Goal: Task Accomplishment & Management: Manage account settings

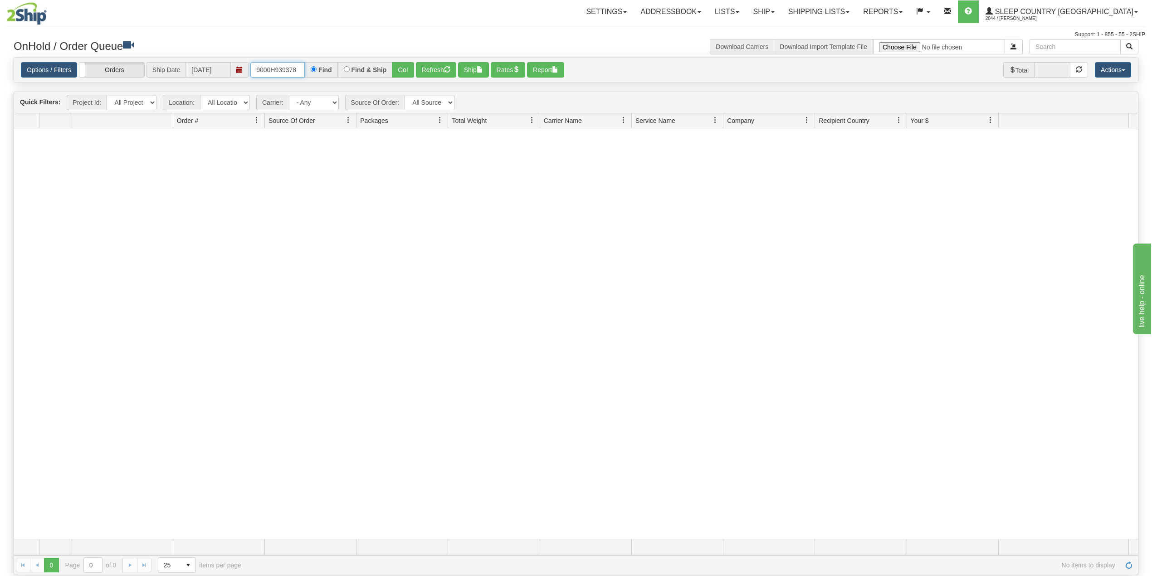
click at [271, 75] on input "9000H939378" at bounding box center [277, 69] width 54 height 15
paste input "83284"
type input "9000H983284"
click at [411, 66] on button "Go!" at bounding box center [403, 69] width 22 height 15
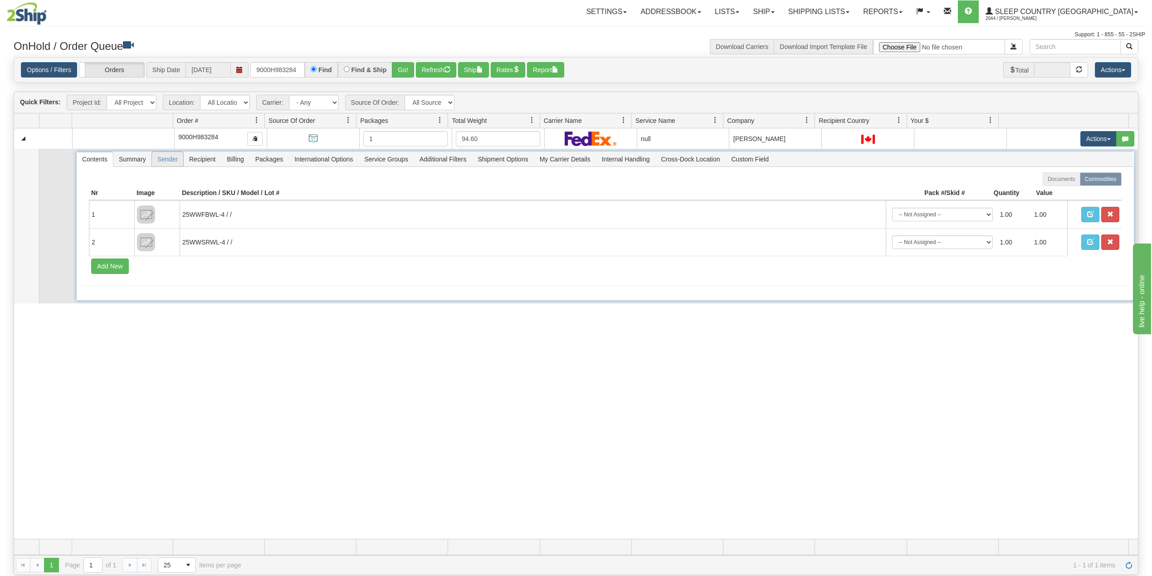
click at [171, 156] on span "Sender" at bounding box center [167, 159] width 31 height 15
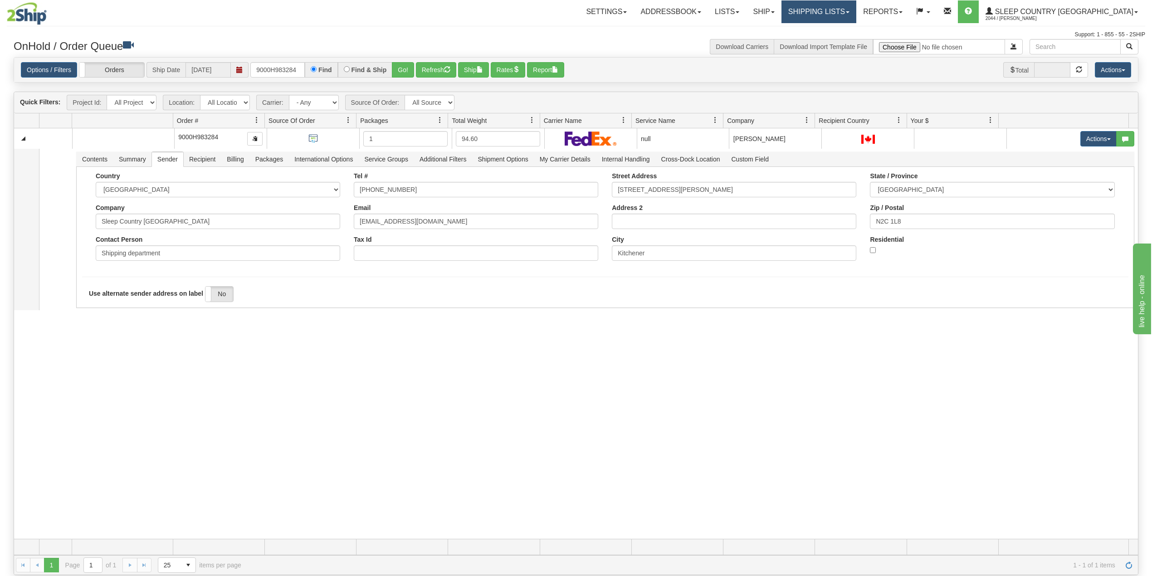
drag, startPoint x: 831, startPoint y: 8, endPoint x: 833, endPoint y: 15, distance: 7.2
click at [832, 8] on link "Shipping lists" at bounding box center [819, 11] width 75 height 23
click at [839, 42] on span "Search Shipment History" at bounding box center [812, 43] width 70 height 7
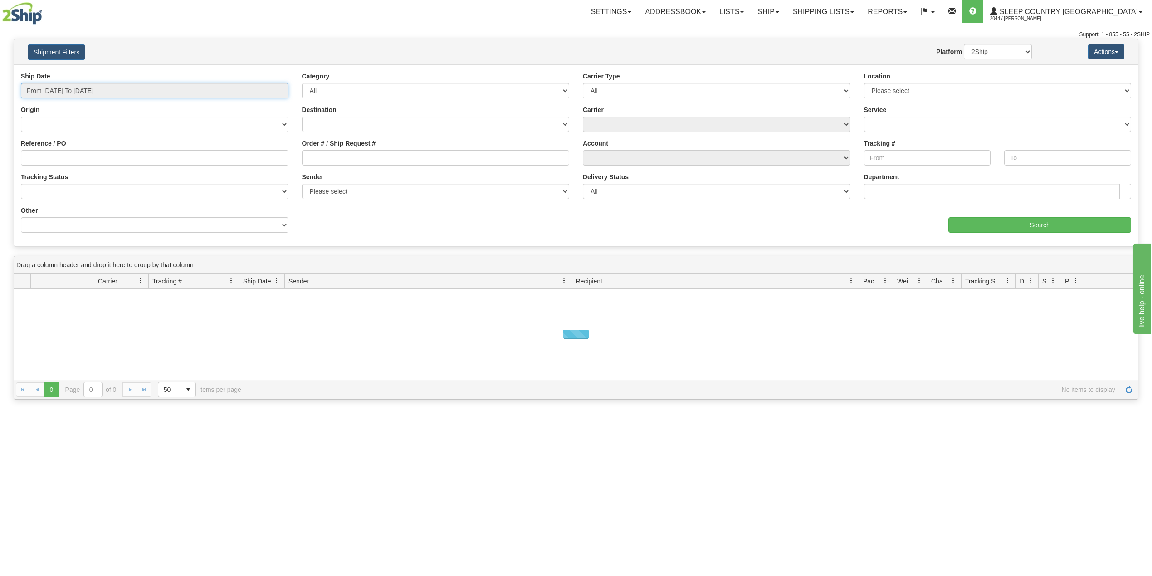
click at [81, 87] on input "From 08/13/2025 To 08/14/2025" at bounding box center [155, 90] width 268 height 15
click at [60, 156] on li "Last 30 Days" at bounding box center [61, 156] width 73 height 12
type input "From 07/16/2025 To 08/14/2025"
click at [61, 156] on input "Reference / PO" at bounding box center [155, 157] width 268 height 15
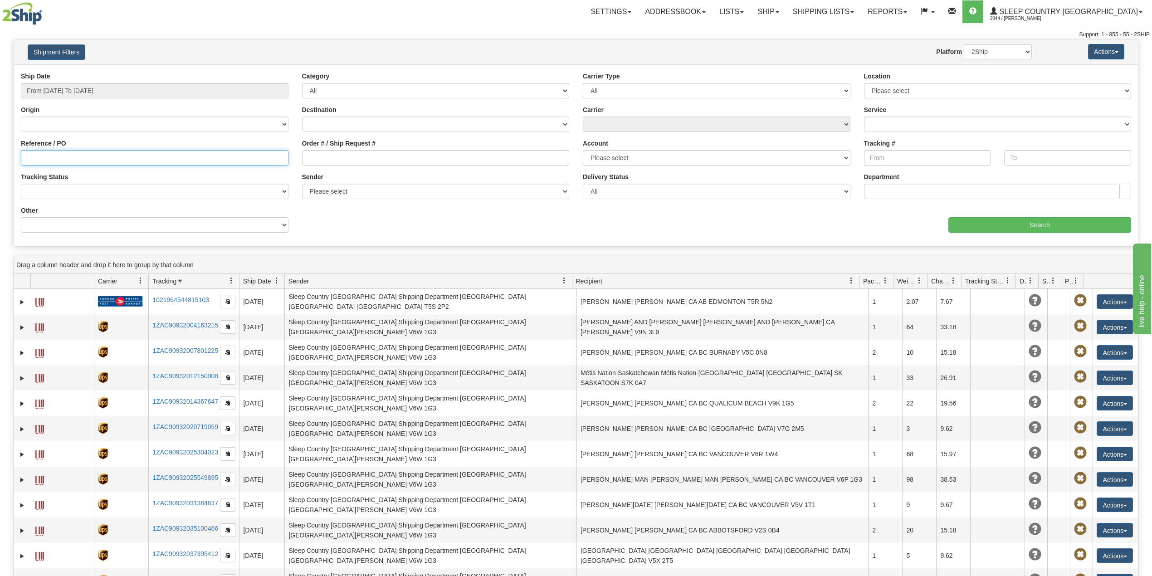
paste input "9000H983284"
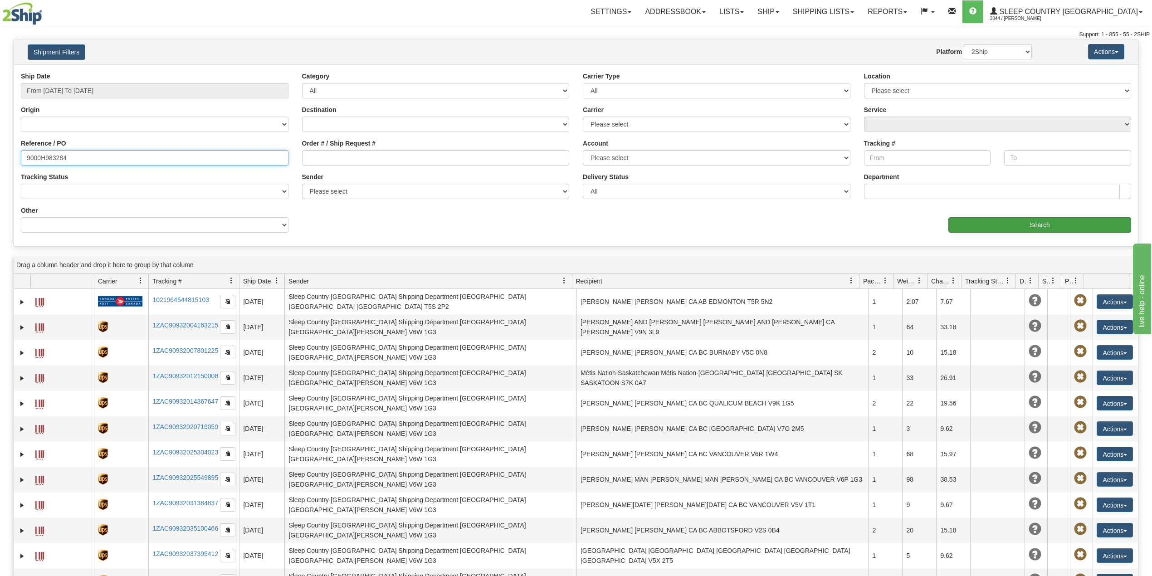
type input "9000H983284"
click at [988, 221] on input "Search" at bounding box center [1039, 224] width 183 height 15
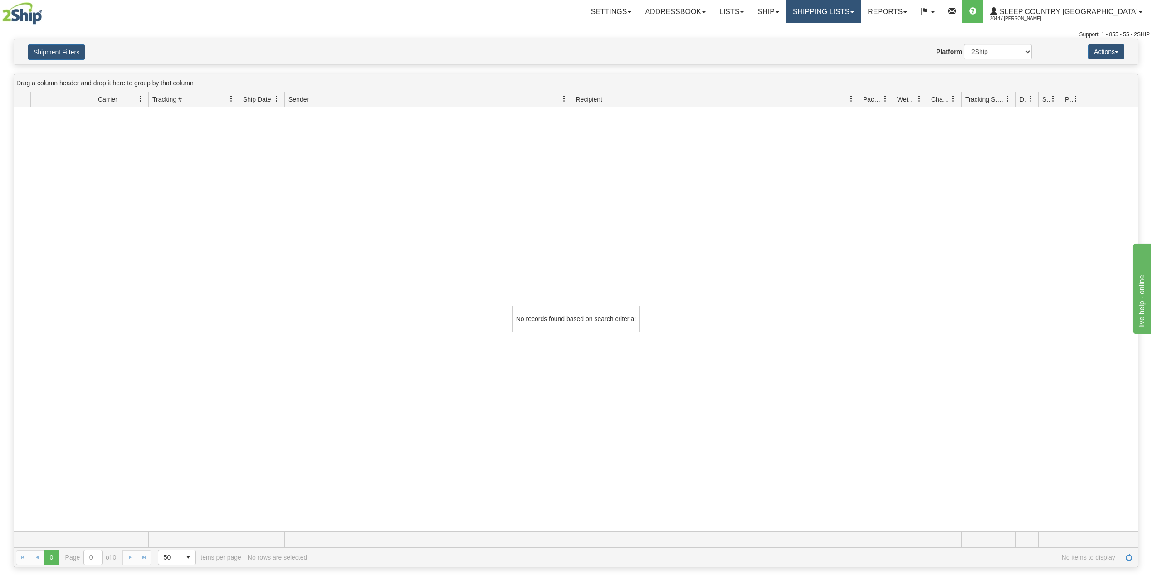
click at [861, 9] on link "Shipping lists" at bounding box center [823, 11] width 75 height 23
click at [860, 27] on link "Current Shipments" at bounding box center [816, 32] width 88 height 12
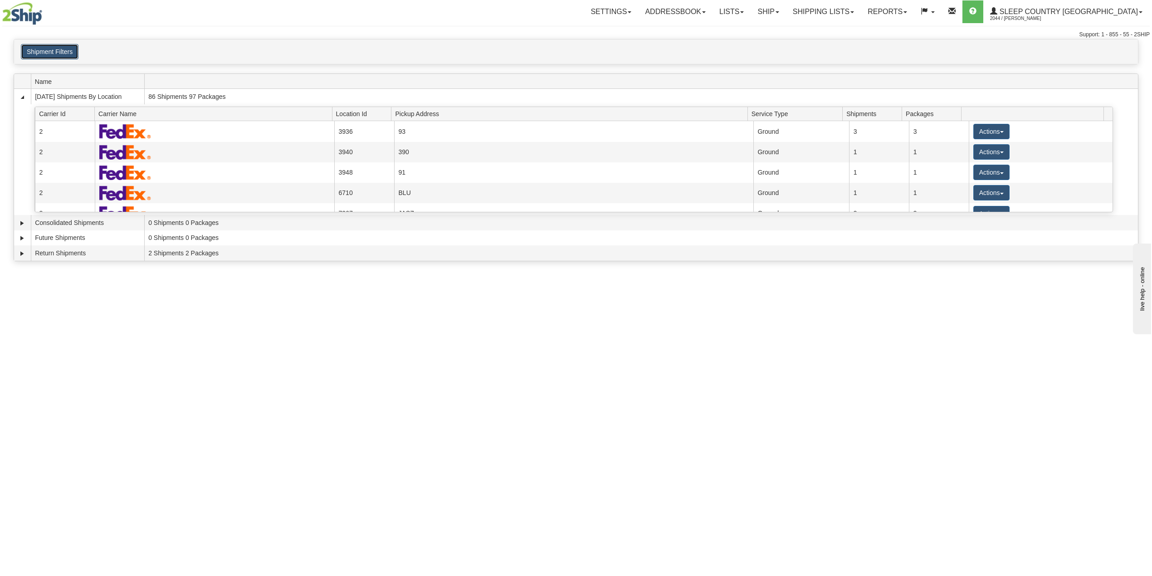
click at [59, 50] on button "Shipment Filters" at bounding box center [50, 51] width 58 height 15
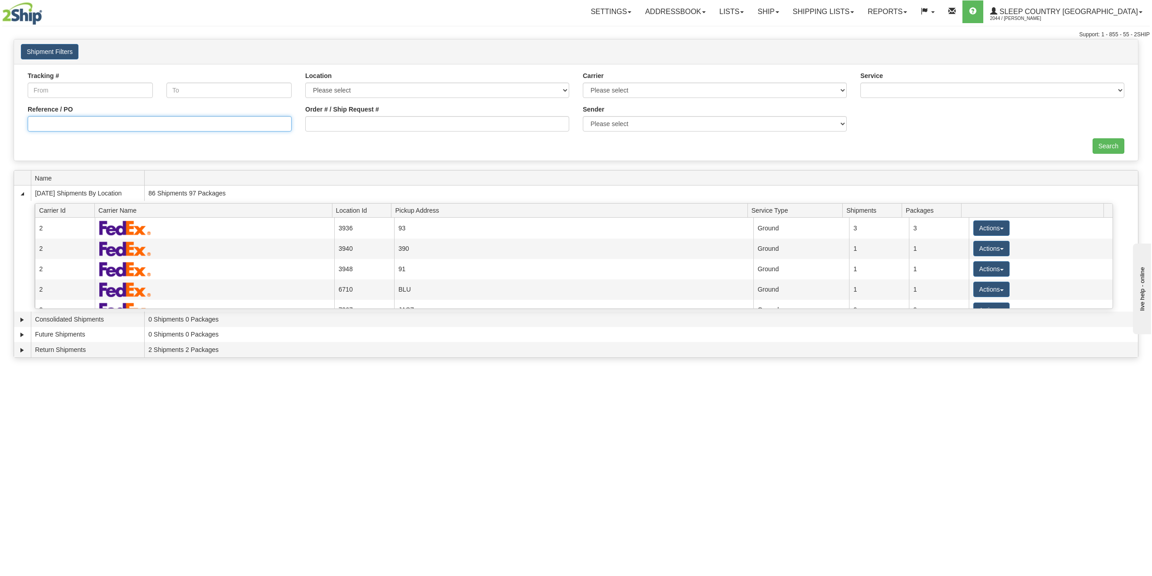
click at [75, 131] on input "Reference / PO" at bounding box center [160, 123] width 264 height 15
paste input "9000H983284"
type input "9000H983284"
click at [1098, 147] on input "Search" at bounding box center [1109, 145] width 32 height 15
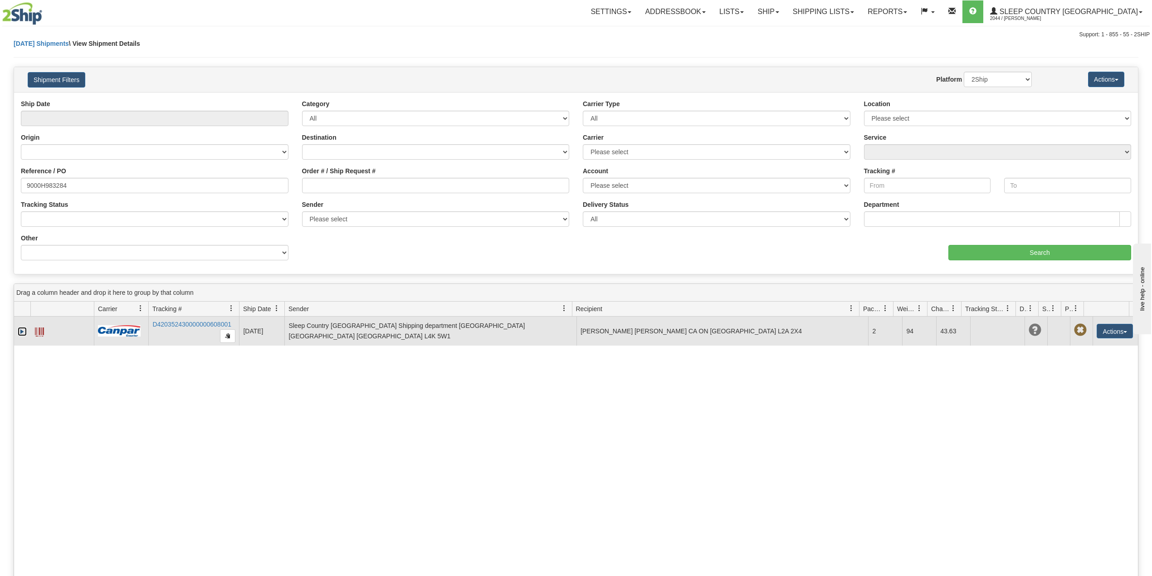
click at [20, 335] on link "Expand" at bounding box center [22, 331] width 9 height 9
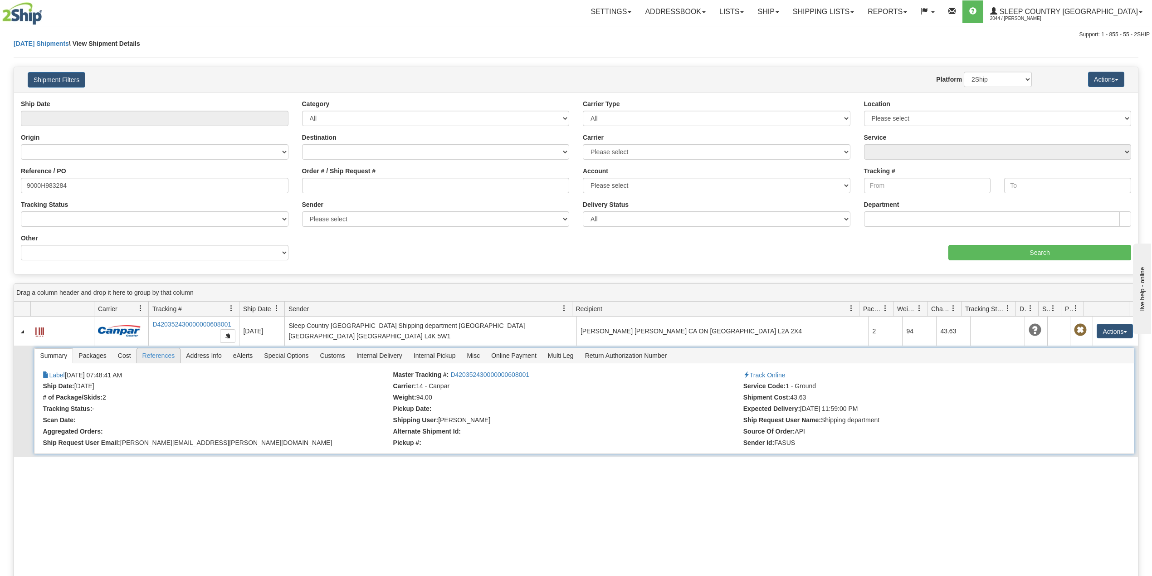
click at [176, 357] on span "References" at bounding box center [159, 355] width 44 height 15
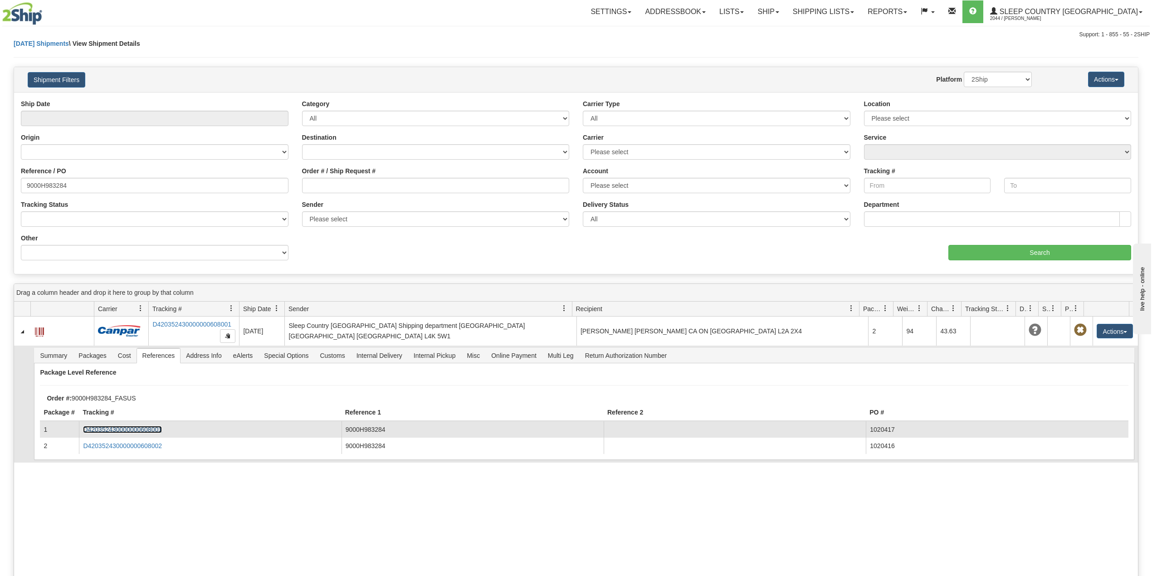
click at [142, 428] on link "D420352430000000608001" at bounding box center [122, 429] width 79 height 7
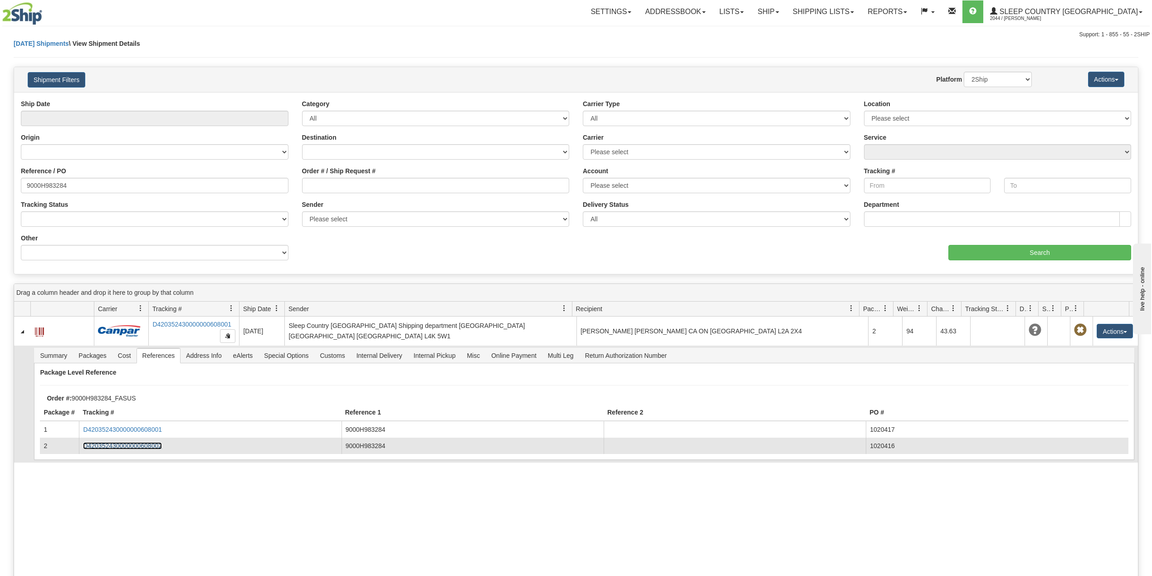
click at [135, 444] on link "D420352430000000608002" at bounding box center [122, 445] width 79 height 7
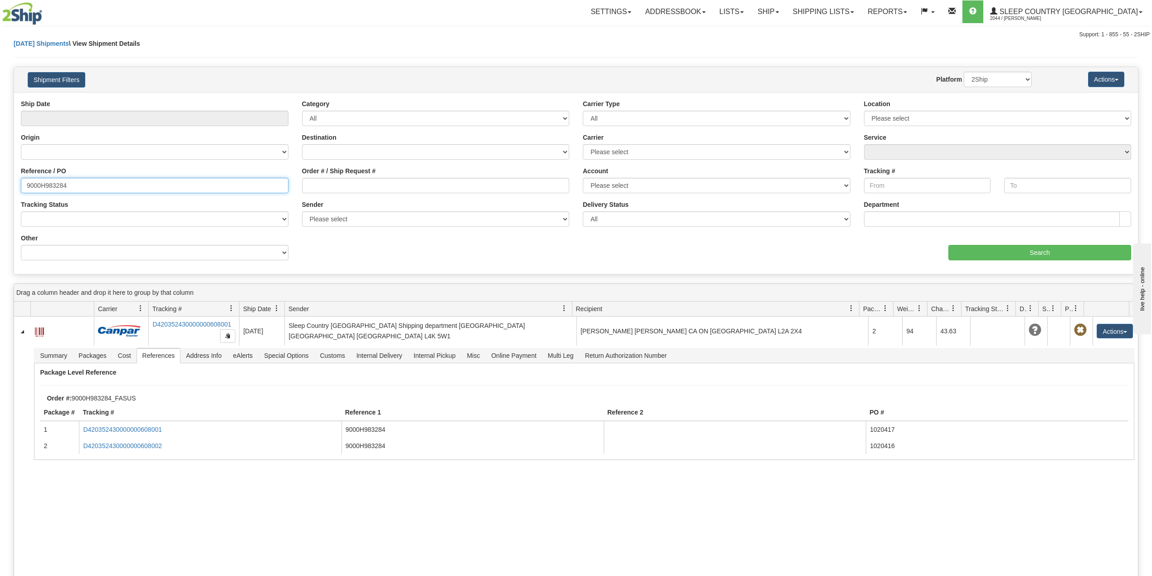
click at [44, 185] on input "9000H983284" at bounding box center [155, 185] width 268 height 15
click at [44, 184] on input "9000H983284" at bounding box center [155, 185] width 268 height 15
paste input "122"
type input "9000H981224"
click at [1033, 251] on input "Search" at bounding box center [1039, 252] width 183 height 15
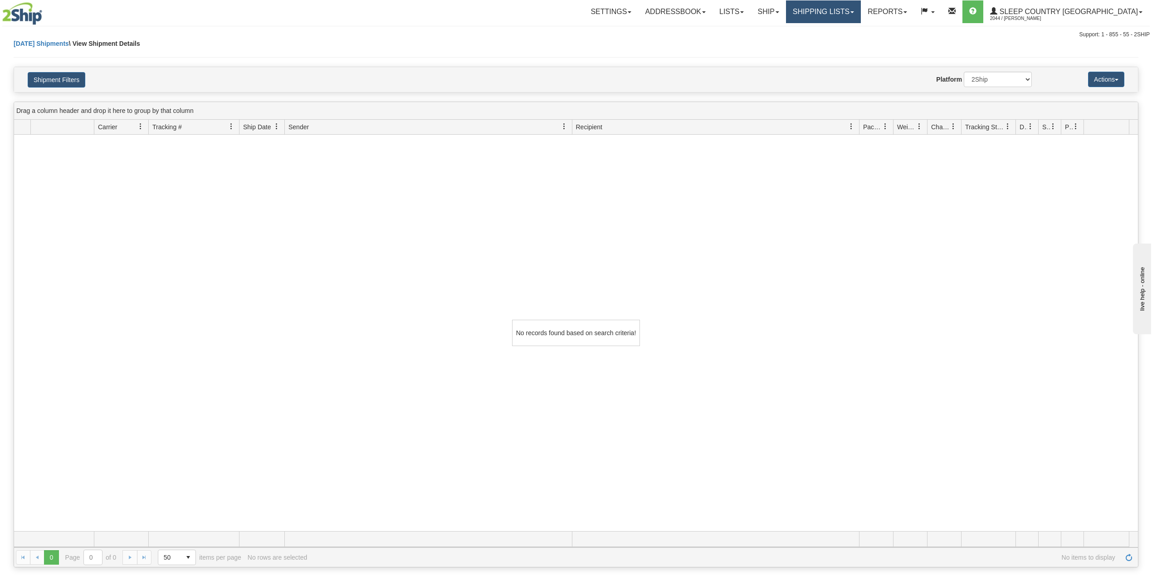
click at [861, 12] on link "Shipping lists" at bounding box center [823, 11] width 75 height 23
click at [850, 40] on span "Search Shipment History" at bounding box center [816, 43] width 70 height 7
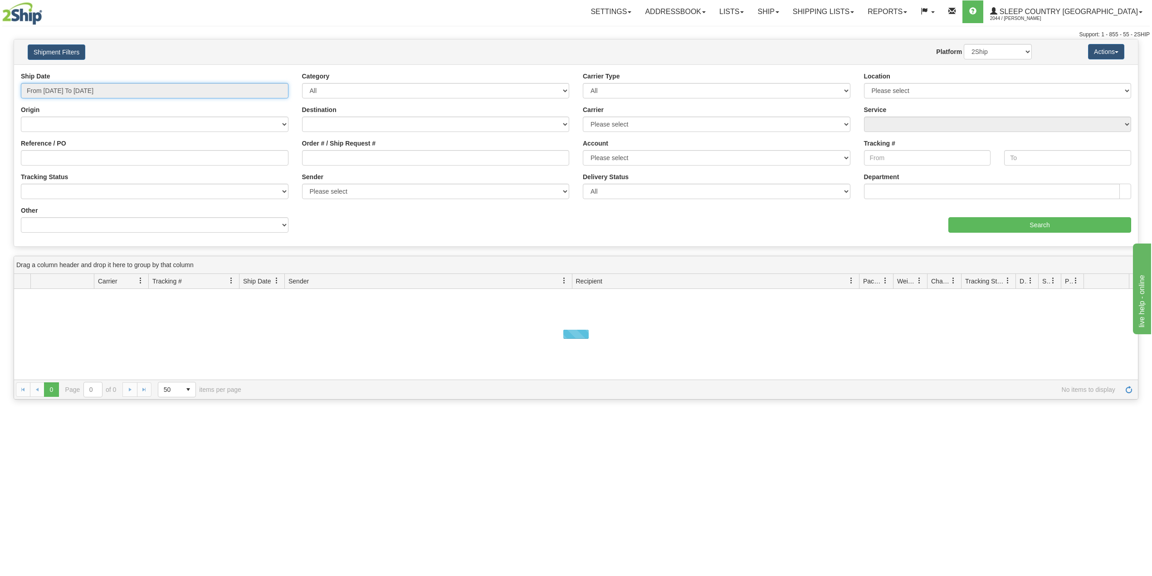
drag, startPoint x: 84, startPoint y: 94, endPoint x: 80, endPoint y: 140, distance: 46.0
click at [83, 93] on input "From 08/13/2025 To 08/14/2025" at bounding box center [155, 90] width 268 height 15
click at [60, 162] on li "Last 30 Days" at bounding box center [61, 156] width 73 height 12
type input "From 07/16/2025 To 08/14/2025"
click at [72, 157] on input "Reference / PO" at bounding box center [155, 157] width 268 height 15
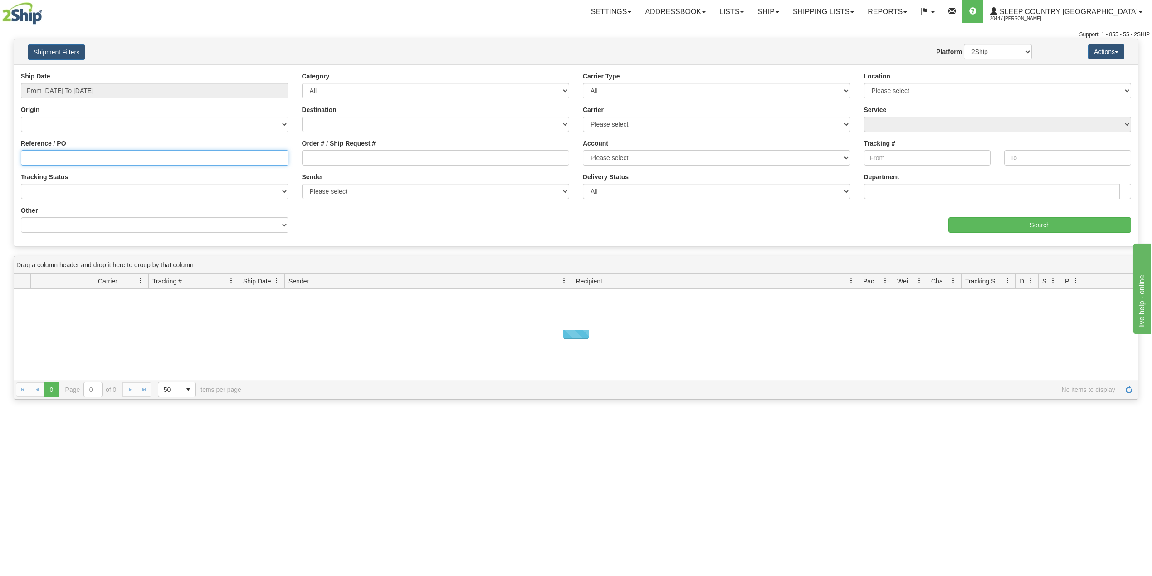
paste input "9000H981224"
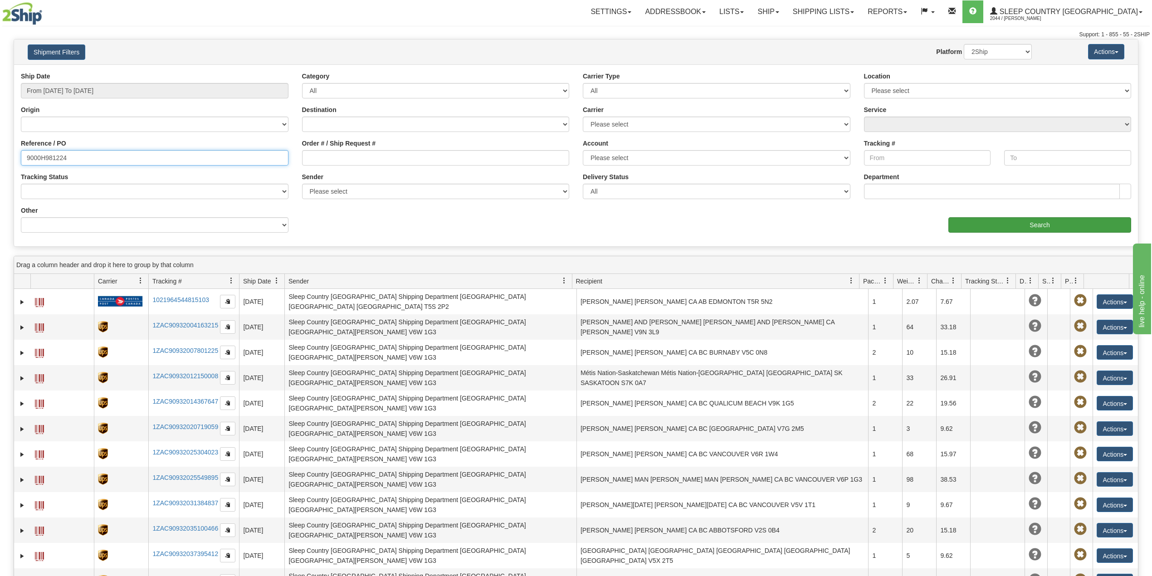
type input "9000H981224"
click at [998, 225] on input "Search" at bounding box center [1039, 224] width 183 height 15
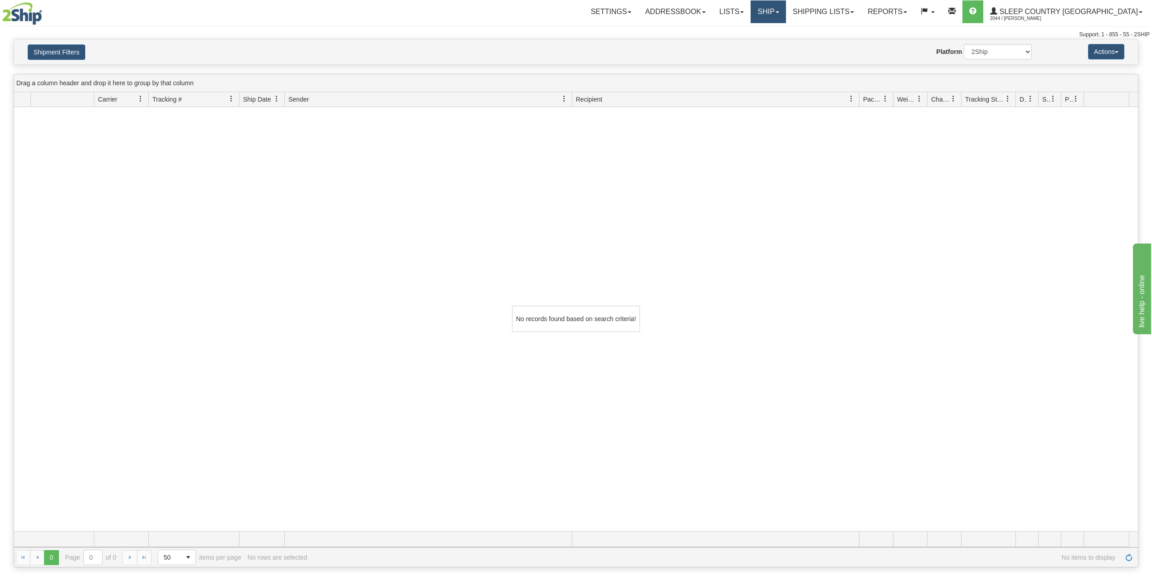
click at [786, 12] on link "Ship" at bounding box center [768, 11] width 35 height 23
click at [777, 41] on span "OnHold / Order Queue" at bounding box center [745, 43] width 64 height 7
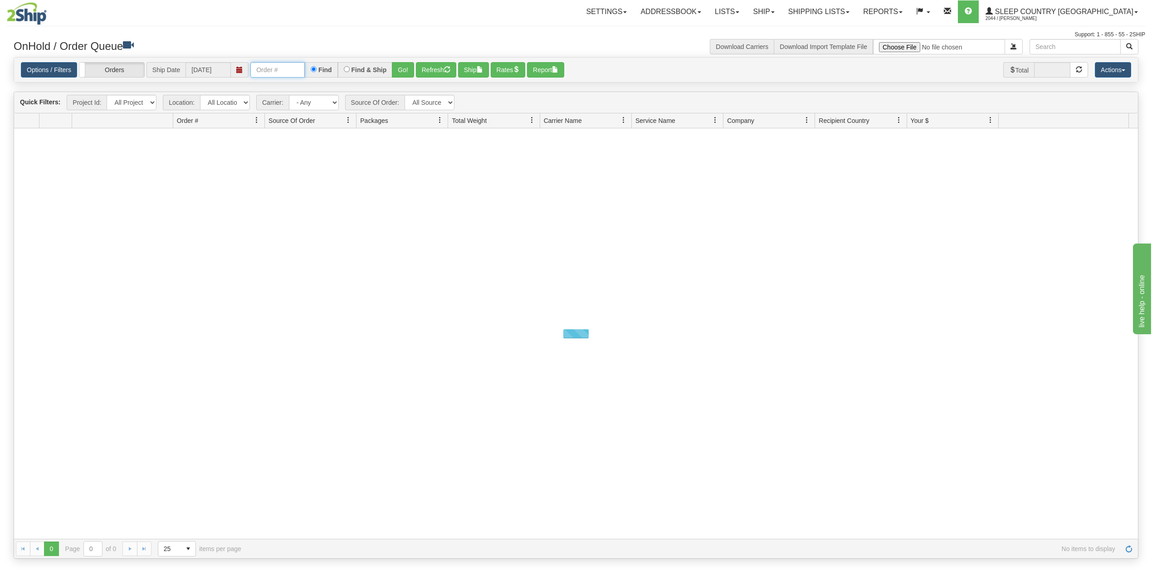
click at [288, 71] on input "text" at bounding box center [277, 69] width 54 height 15
paste input "9000H981224"
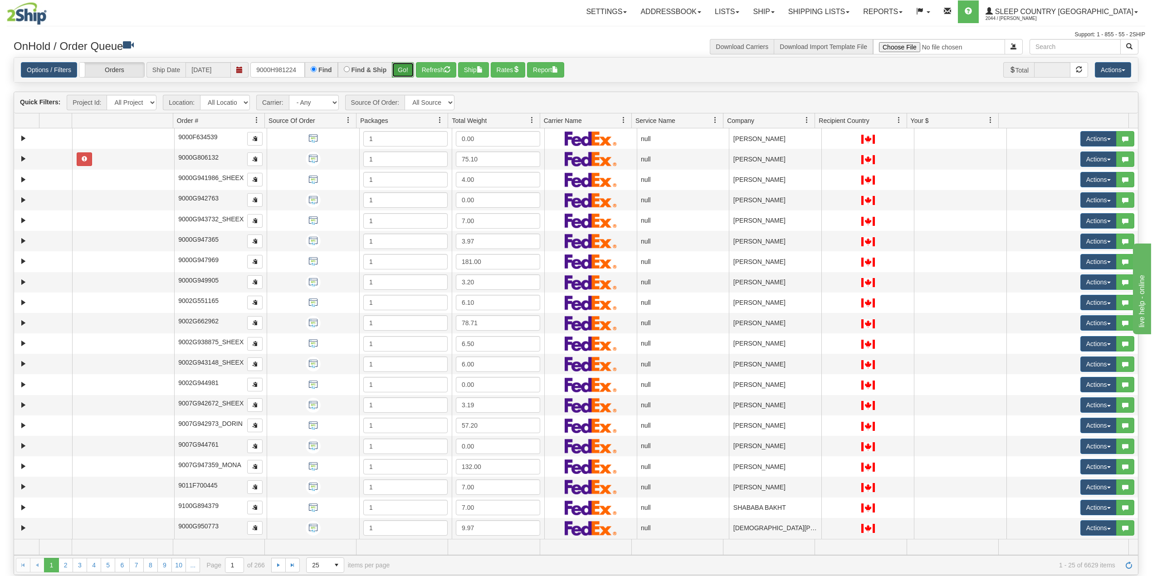
click at [407, 71] on button "Go!" at bounding box center [403, 69] width 22 height 15
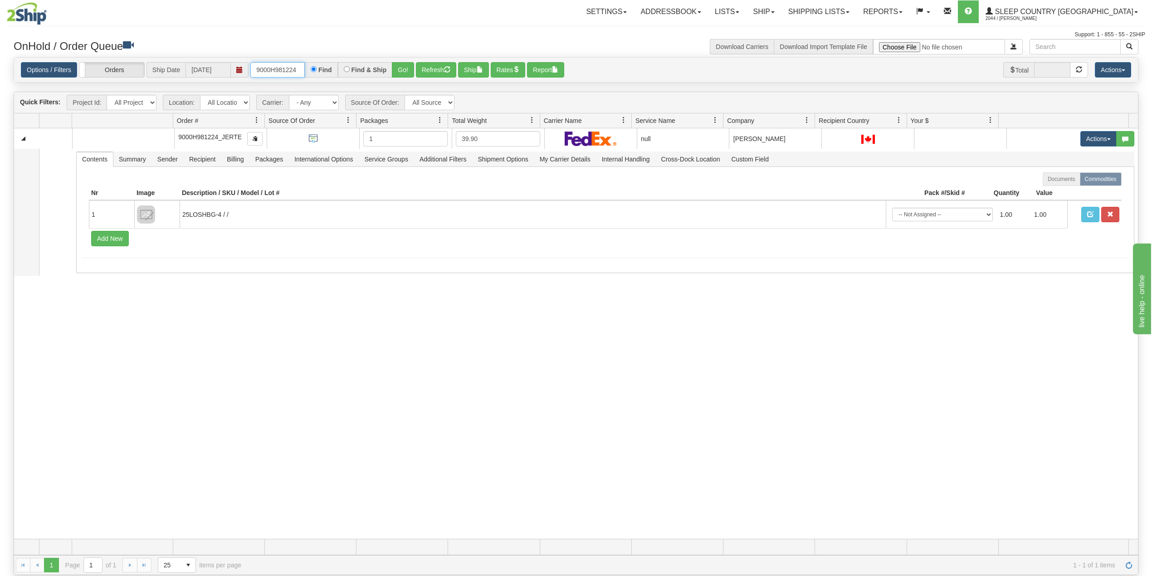
click at [278, 64] on input "9000H981224" at bounding box center [277, 69] width 54 height 15
paste input "1018306"
click at [273, 67] on input "1018306" at bounding box center [277, 69] width 54 height 15
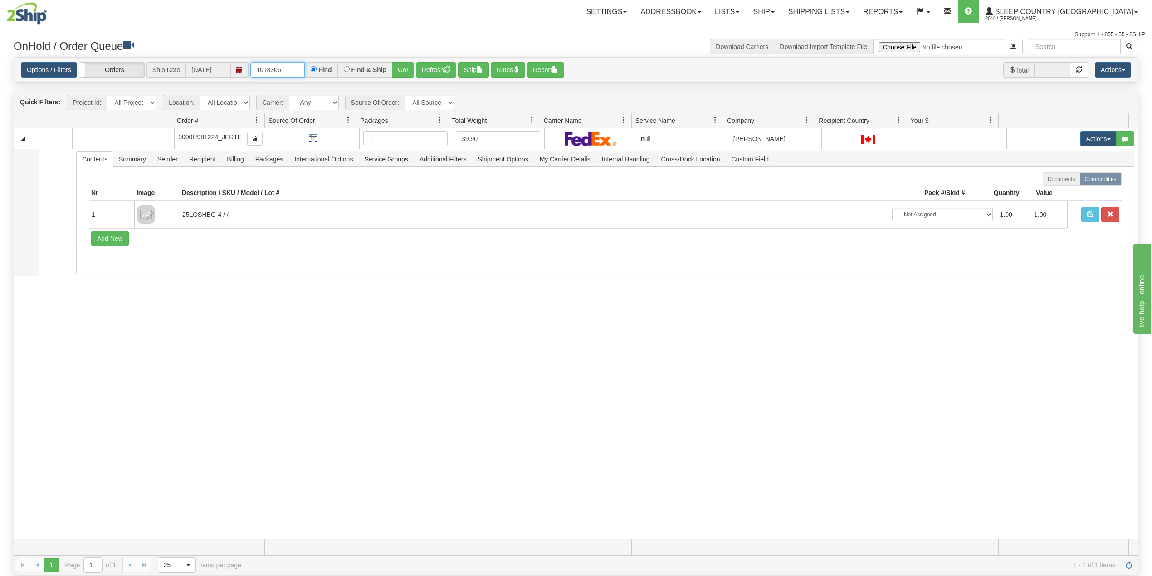
paste input "9002H949305"
type input "9002H949305"
drag, startPoint x: 401, startPoint y: 71, endPoint x: 398, endPoint y: 56, distance: 15.3
click at [401, 70] on button "Go!" at bounding box center [403, 69] width 22 height 15
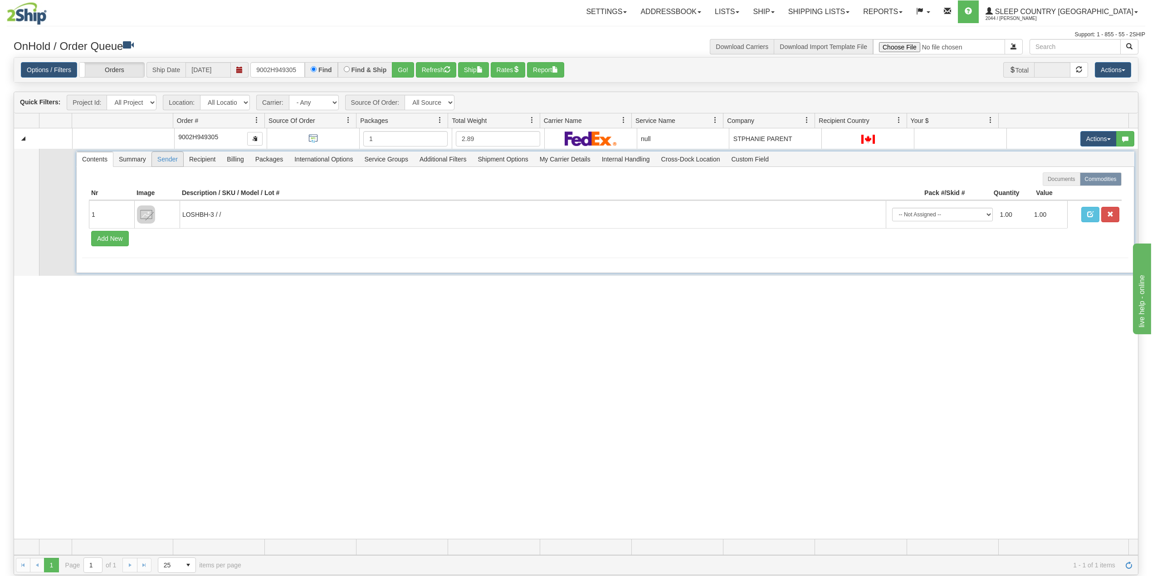
click at [166, 158] on span "Sender" at bounding box center [167, 159] width 31 height 15
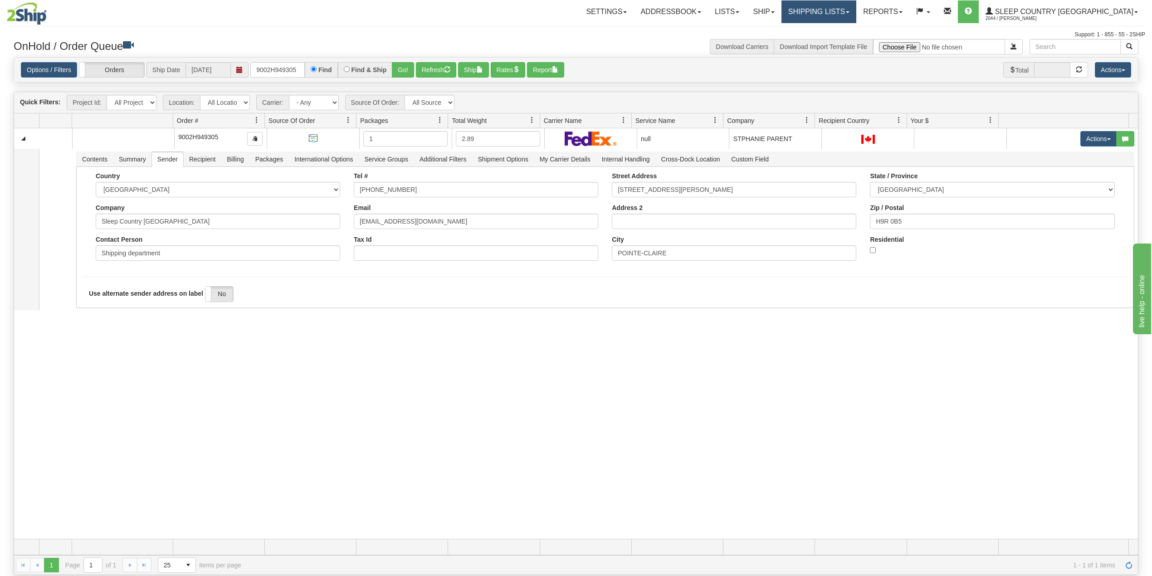
click at [856, 5] on link "Shipping lists" at bounding box center [819, 11] width 75 height 23
click at [847, 44] on span "Search Shipment History" at bounding box center [812, 43] width 70 height 7
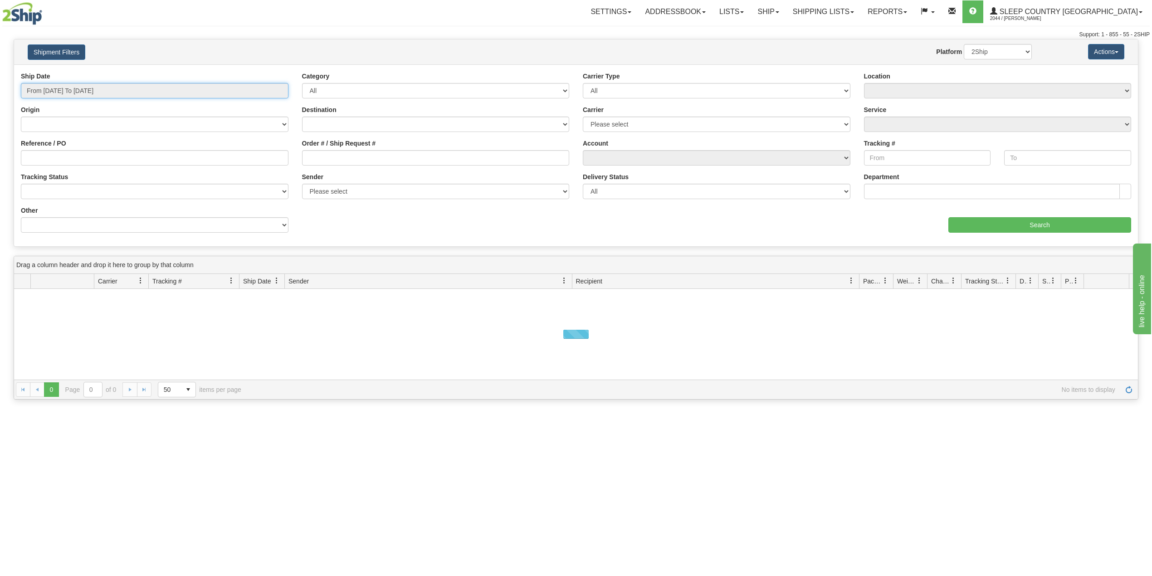
click at [83, 91] on input "From [DATE] To [DATE]" at bounding box center [155, 90] width 268 height 15
click at [66, 153] on li "Last 30 Days" at bounding box center [61, 156] width 73 height 12
type input "From [DATE] To [DATE]"
click at [69, 161] on input "Reference / PO" at bounding box center [155, 157] width 268 height 15
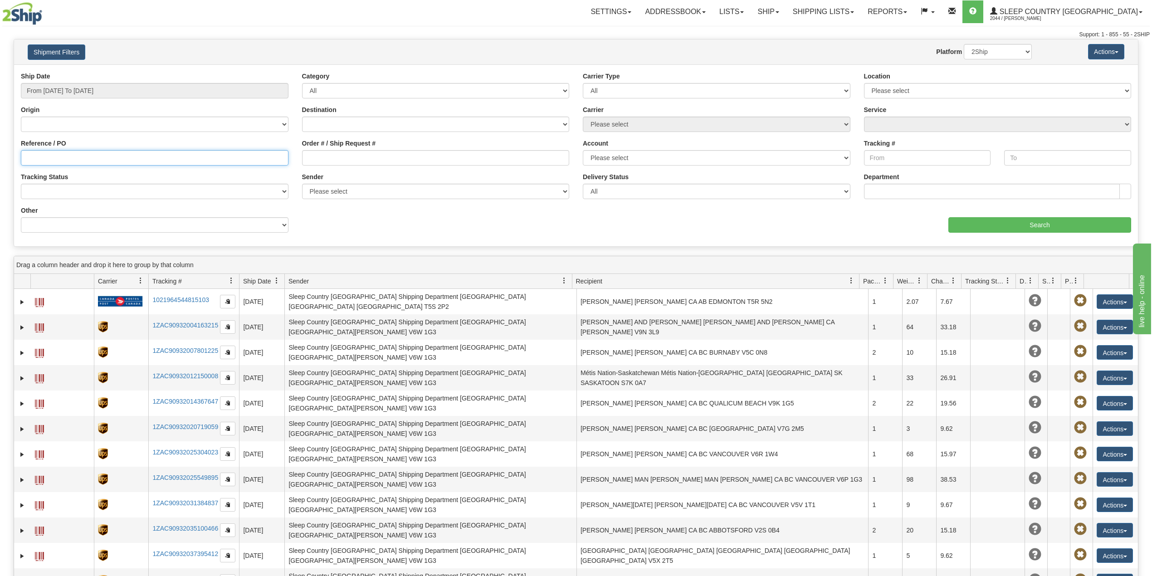
paste input "9002H949305"
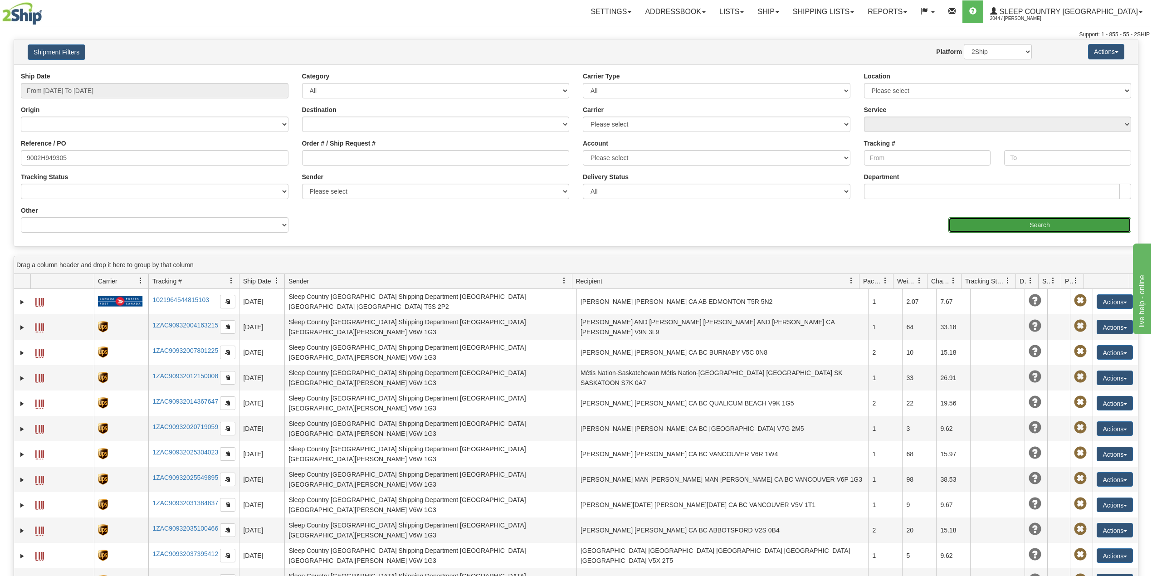
drag, startPoint x: 985, startPoint y: 222, endPoint x: 981, endPoint y: 221, distance: 4.6
click at [981, 221] on input "Search" at bounding box center [1039, 224] width 183 height 15
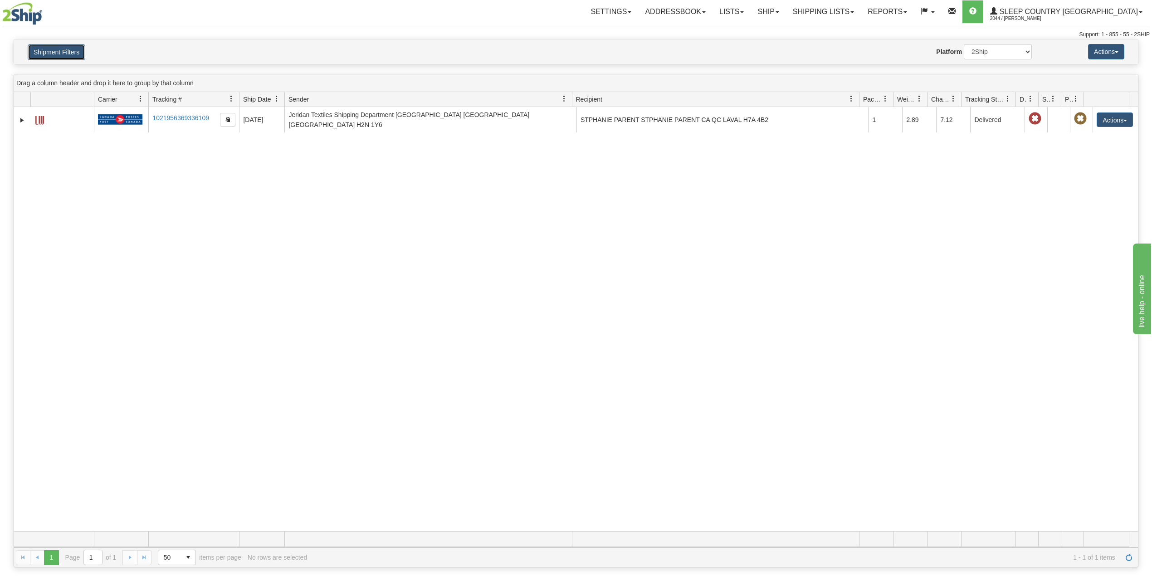
click at [49, 52] on button "Shipment Filters" at bounding box center [57, 51] width 58 height 15
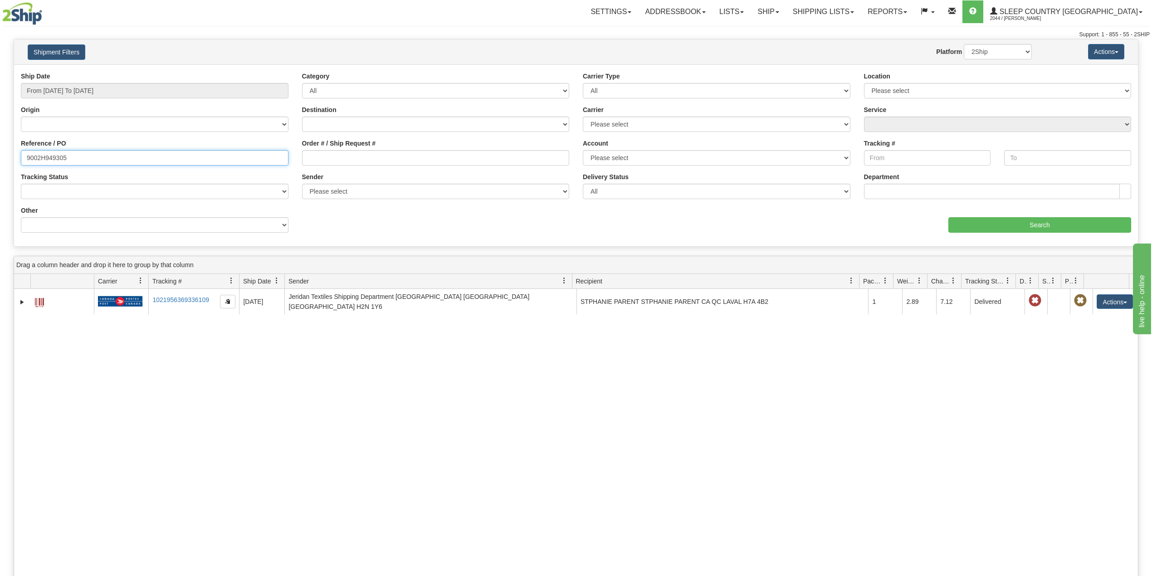
click at [57, 155] on input "9002H949305" at bounding box center [155, 157] width 268 height 15
paste input "0H964266"
type input "9000H964266"
click at [1018, 220] on input "Search" at bounding box center [1039, 224] width 183 height 15
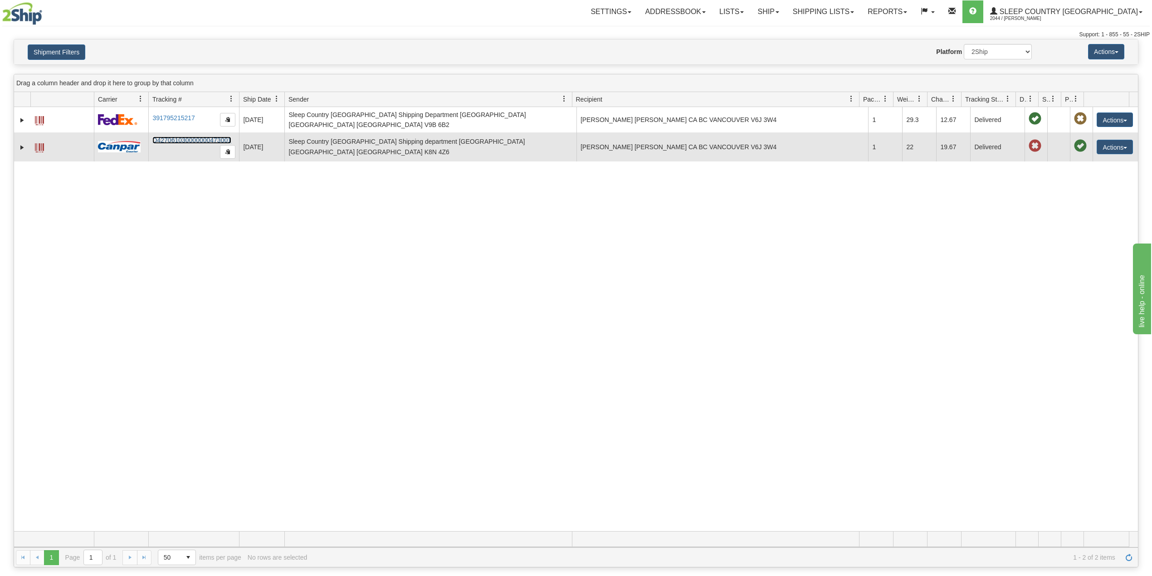
click at [198, 137] on link "D427061030000000473001" at bounding box center [191, 140] width 79 height 7
click at [23, 143] on link "Expand" at bounding box center [22, 147] width 9 height 9
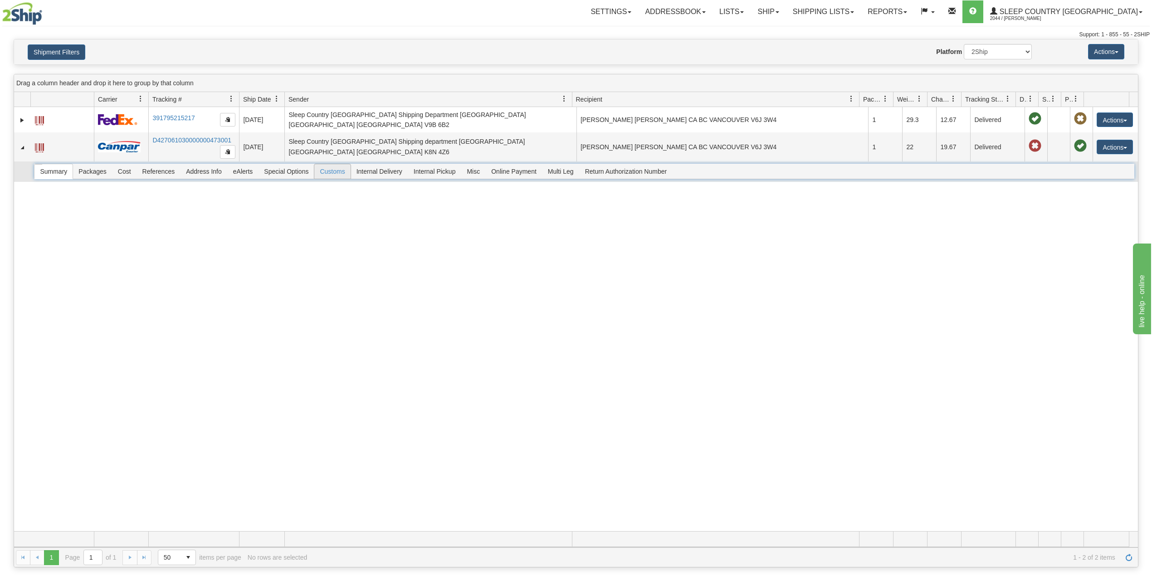
click at [341, 170] on span "Customs" at bounding box center [332, 171] width 36 height 15
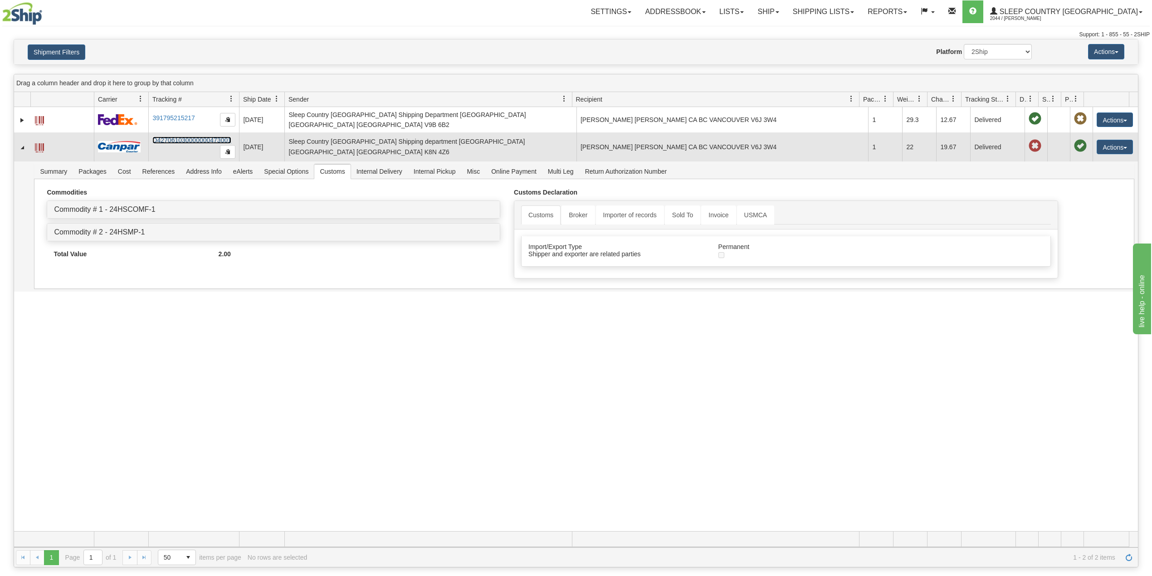
click at [186, 137] on link "D427061030000000473001" at bounding box center [191, 140] width 79 height 7
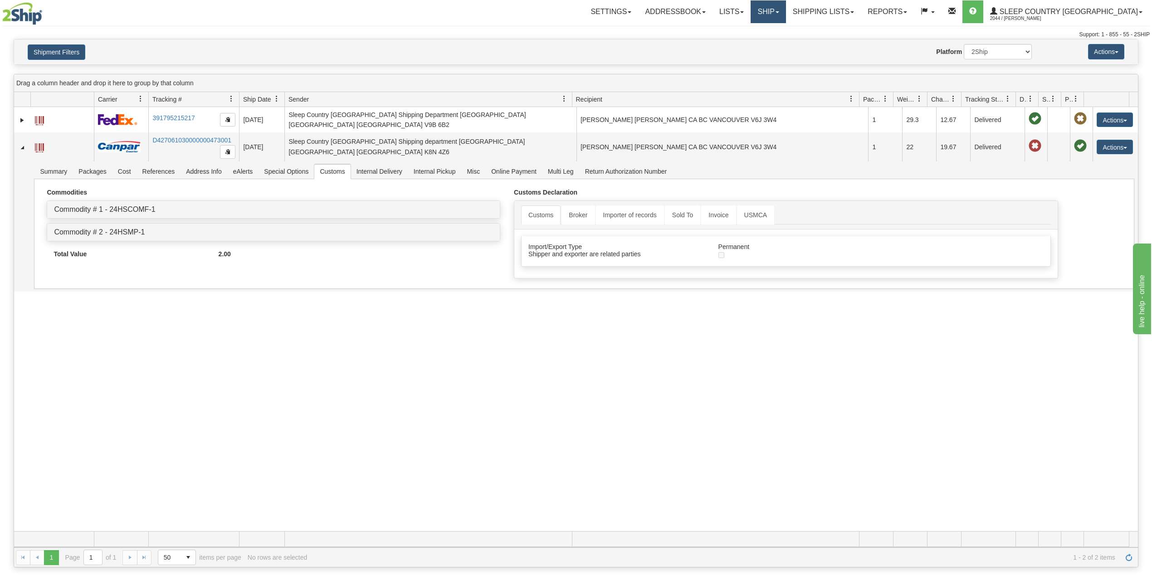
click at [786, 9] on link "Ship" at bounding box center [768, 11] width 35 height 23
click at [777, 44] on span "OnHold / Order Queue" at bounding box center [745, 43] width 64 height 7
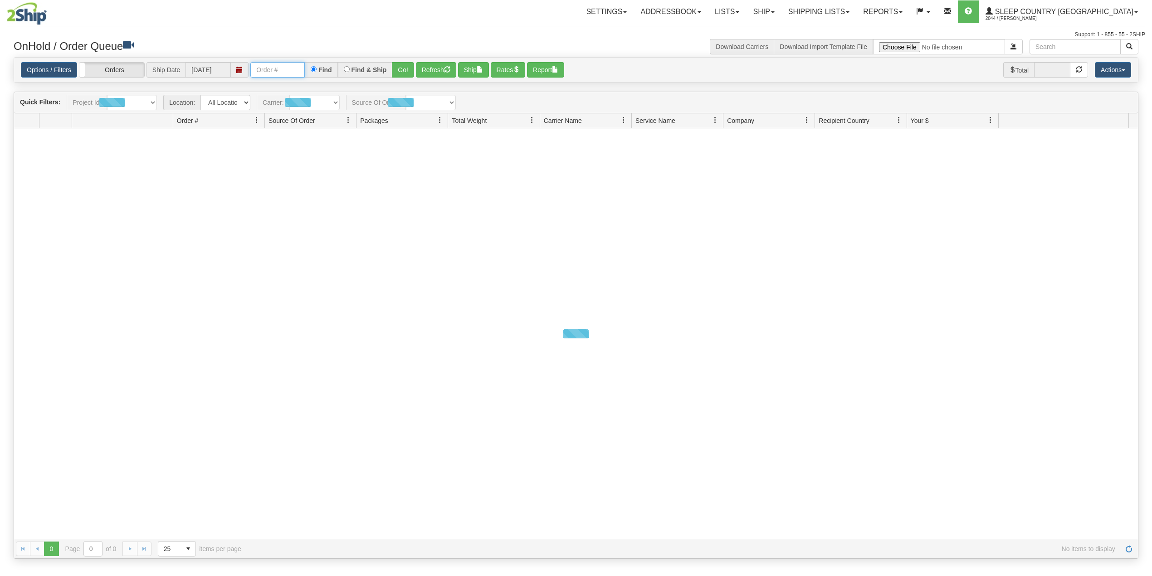
click at [273, 69] on input "text" at bounding box center [277, 69] width 54 height 15
paste input "9000H988953"
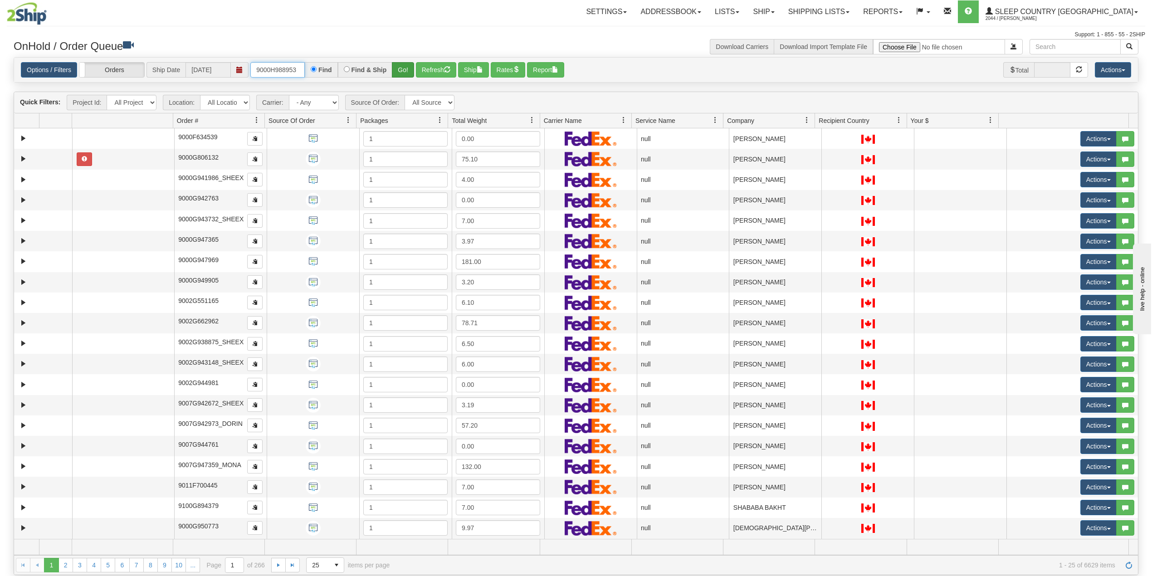
type input "9000H988953"
click at [403, 70] on button "Go!" at bounding box center [403, 69] width 22 height 15
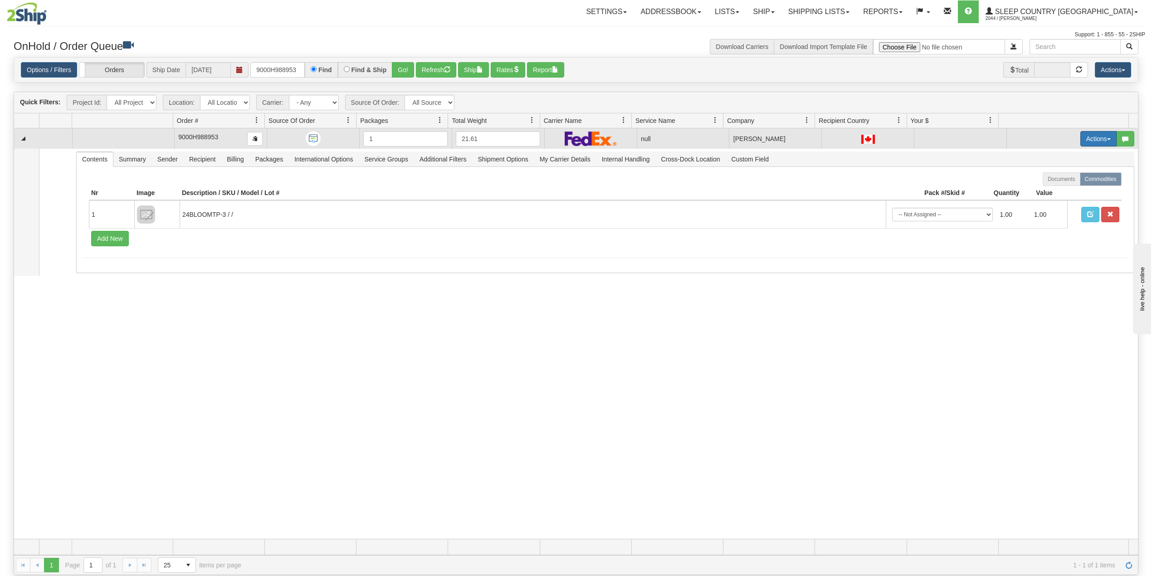
drag, startPoint x: 1085, startPoint y: 139, endPoint x: 1083, endPoint y: 147, distance: 8.5
click at [1085, 139] on button "Actions" at bounding box center [1099, 138] width 36 height 15
click at [1053, 200] on link "Delete" at bounding box center [1077, 203] width 78 height 12
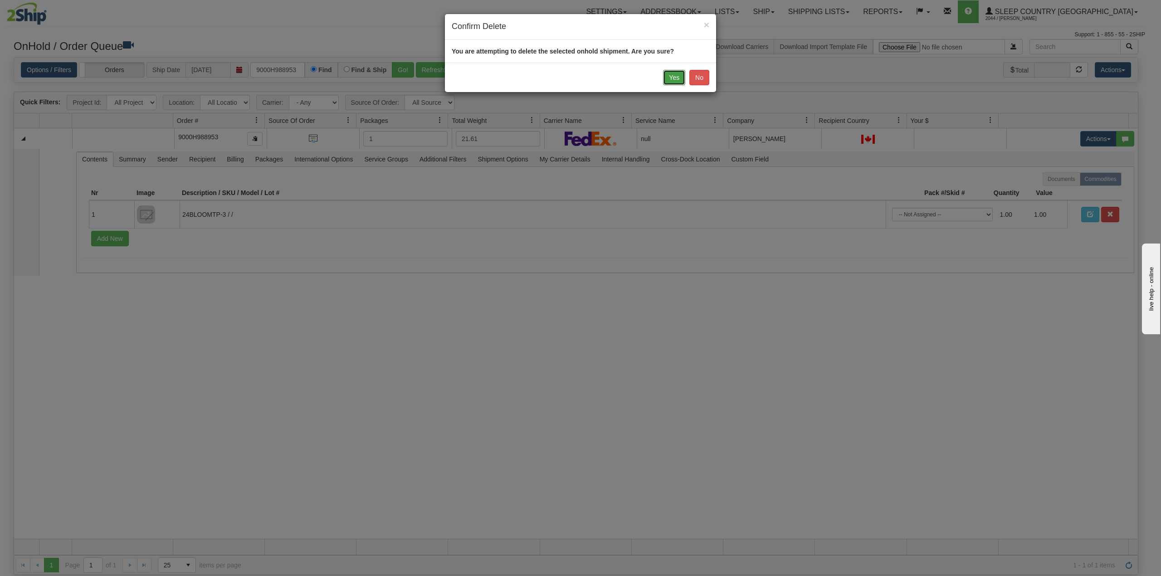
click at [672, 78] on button "Yes" at bounding box center [674, 77] width 22 height 15
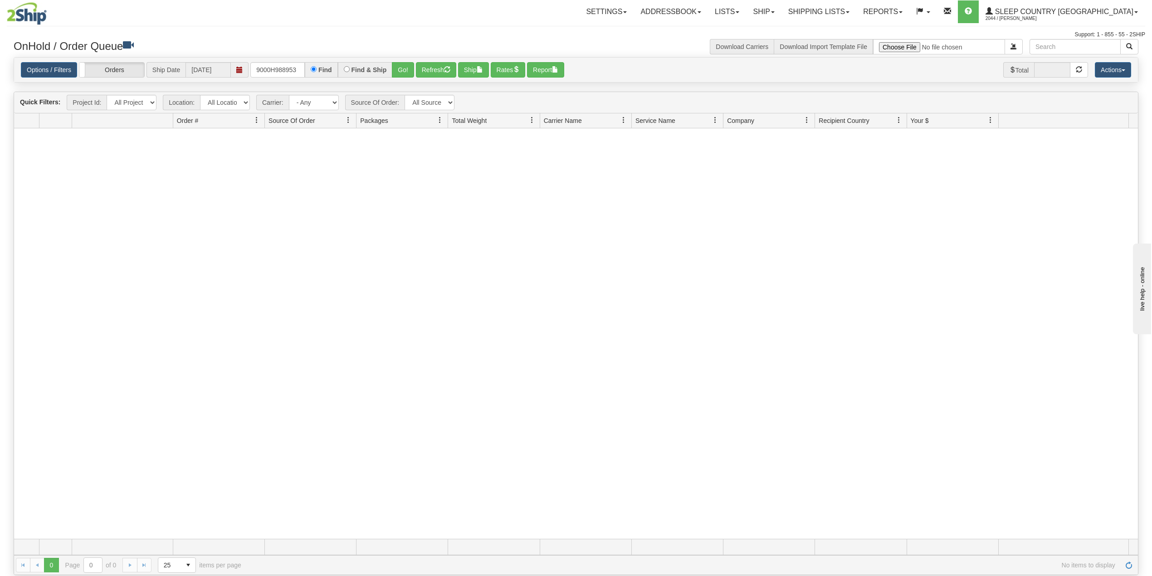
click at [528, 24] on nav "Toggle navigation Settings Shipping Preferences Fields Preferences New Groups" at bounding box center [674, 12] width 942 height 24
click at [855, 16] on link "Shipping lists" at bounding box center [819, 11] width 75 height 23
click at [847, 43] on span "Search Shipment History" at bounding box center [812, 43] width 70 height 7
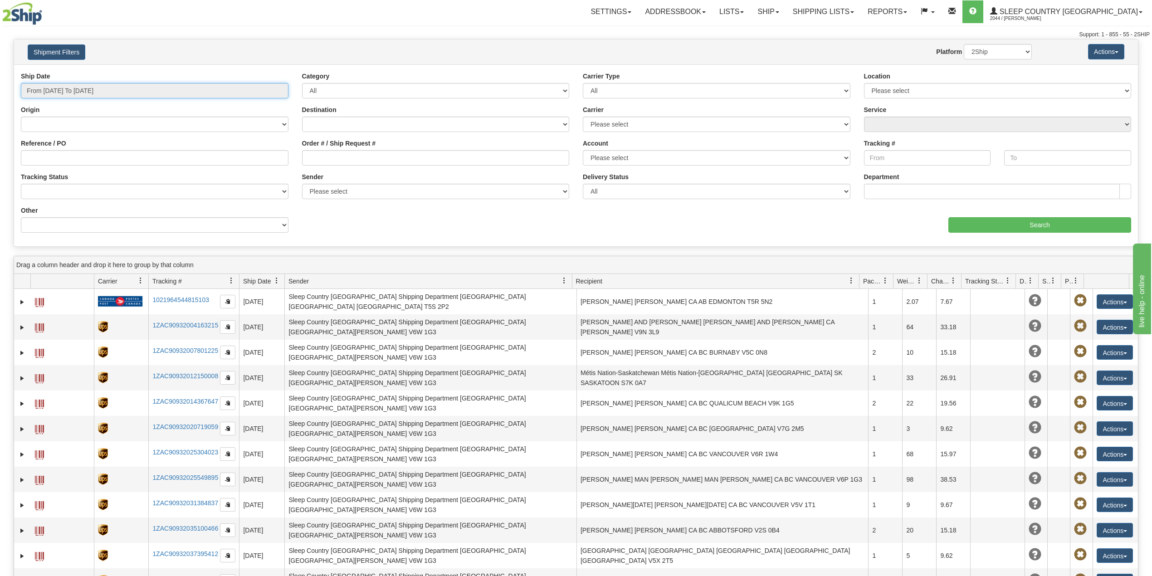
click at [95, 95] on input "From [DATE] To [DATE]" at bounding box center [155, 90] width 268 height 15
click at [60, 155] on li "Last 30 Days" at bounding box center [61, 156] width 73 height 12
type input "From 07/16/2025 To 08/14/2025"
click at [332, 162] on input "Order # / Ship Request #" at bounding box center [436, 157] width 268 height 15
paste input "1050796"
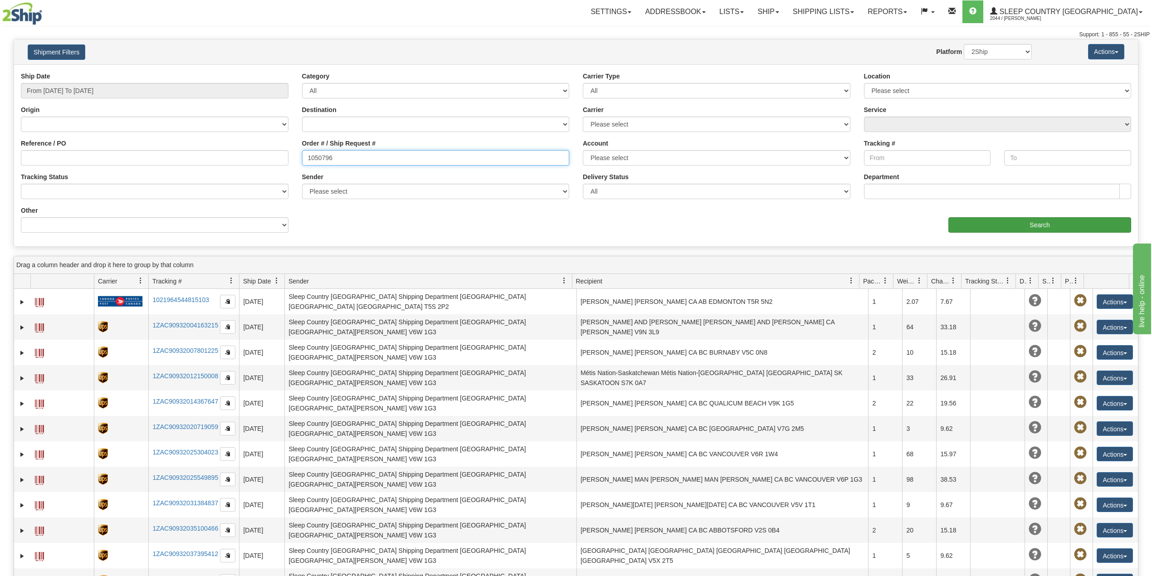
type input "1050796"
click at [977, 224] on input "Search" at bounding box center [1039, 224] width 183 height 15
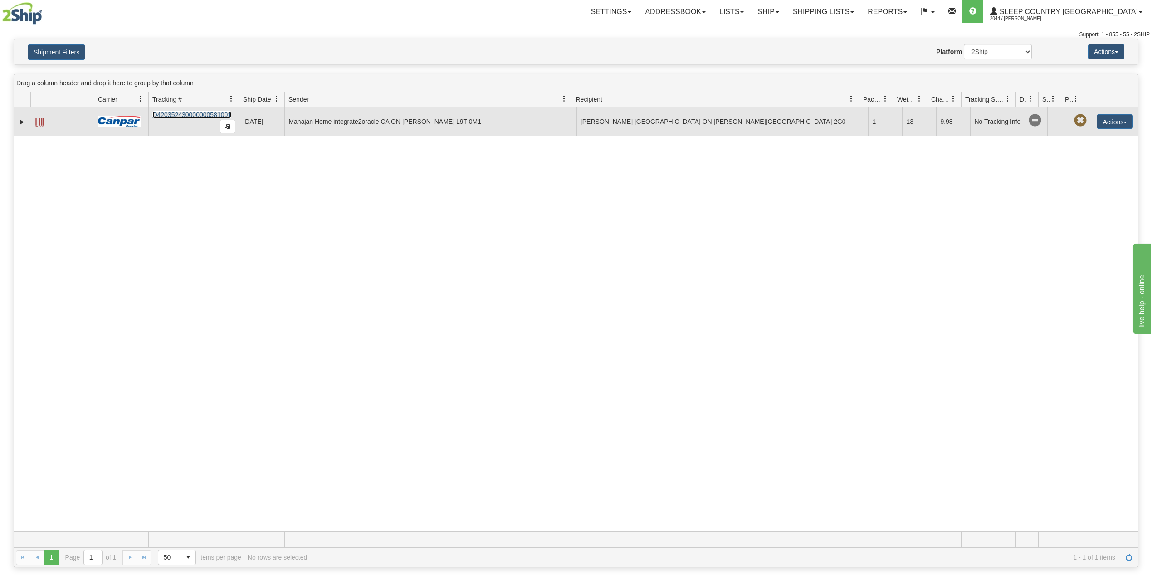
click at [192, 112] on link "D420352430000000581001" at bounding box center [191, 114] width 79 height 7
click at [181, 114] on link "D420352430000000581001" at bounding box center [191, 114] width 79 height 7
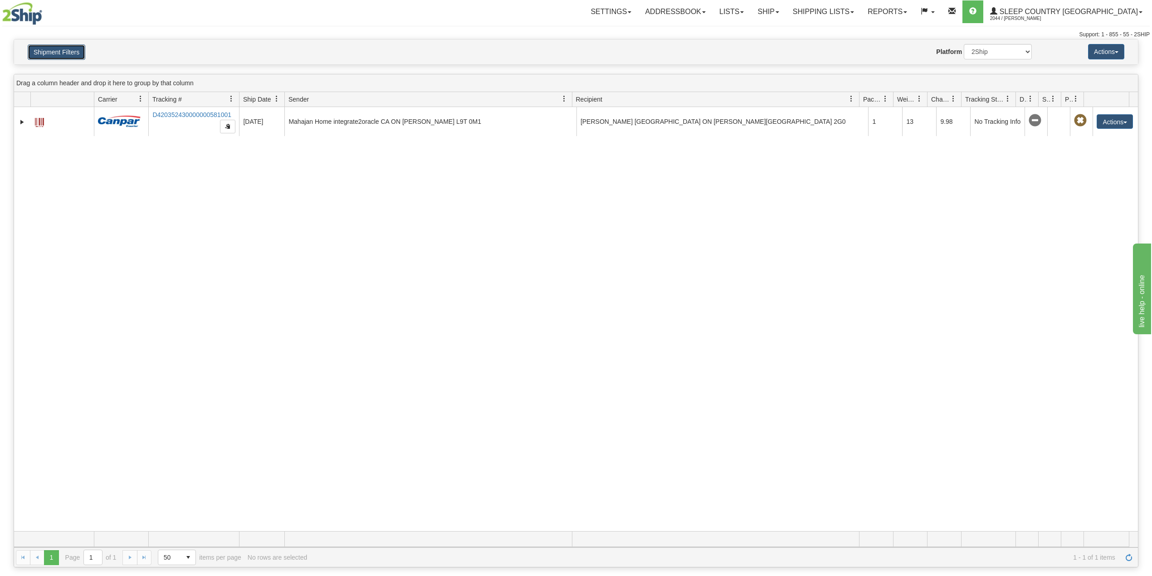
click at [57, 51] on button "Shipment Filters" at bounding box center [57, 51] width 58 height 15
